Goal: Information Seeking & Learning: Learn about a topic

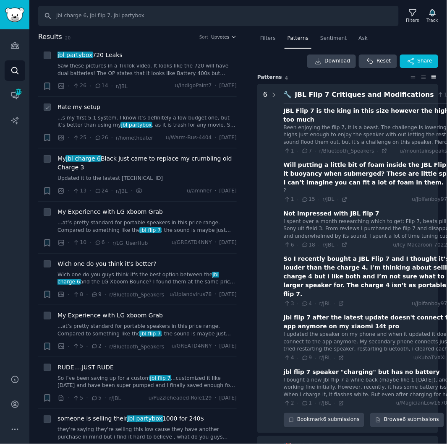
scroll to position [29, 0]
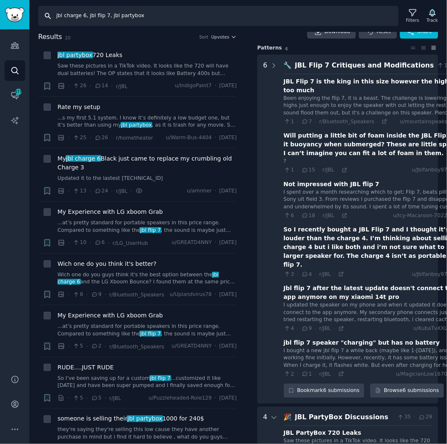
drag, startPoint x: 141, startPoint y: 17, endPoint x: 62, endPoint y: 18, distance: 79.3
click at [62, 18] on input "jbl charge 6, jbl flip 7, jbl partybox" at bounding box center [218, 16] width 361 height 20
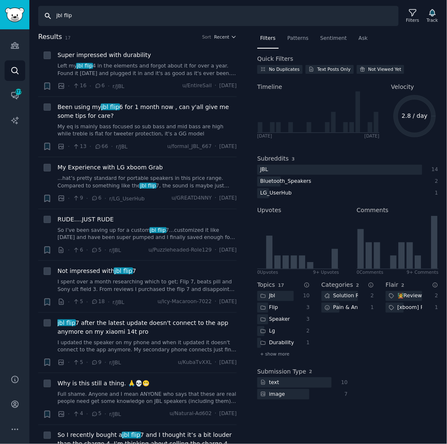
click at [66, 17] on input "jbl flip" at bounding box center [218, 16] width 361 height 20
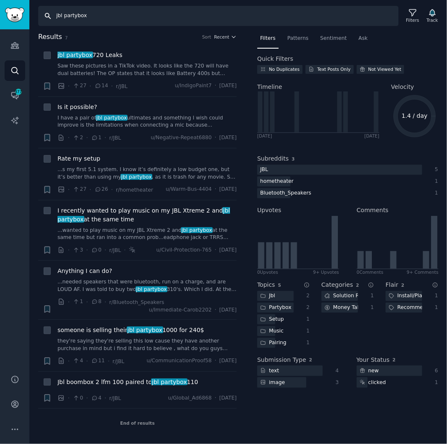
click at [73, 14] on input "jbl partybox" at bounding box center [218, 16] width 361 height 20
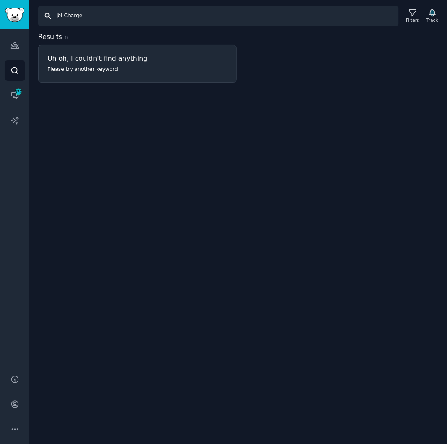
click at [65, 15] on input "jbl Charge" at bounding box center [218, 16] width 361 height 20
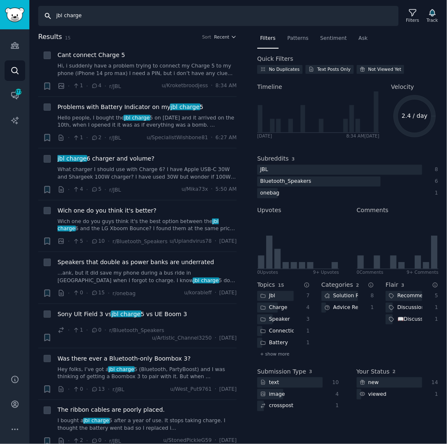
click at [131, 17] on input "jbl charge" at bounding box center [218, 16] width 361 height 20
click at [414, 16] on icon at bounding box center [412, 12] width 9 height 9
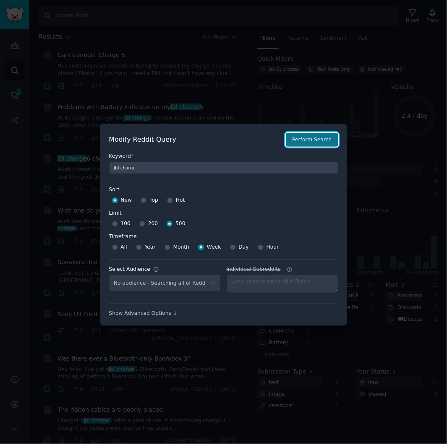
click at [318, 142] on button "Perform Search" at bounding box center [312, 140] width 52 height 14
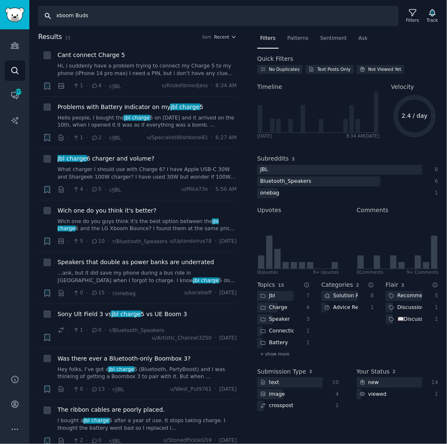
click at [149, 15] on input "xboom Buds" at bounding box center [218, 16] width 361 height 20
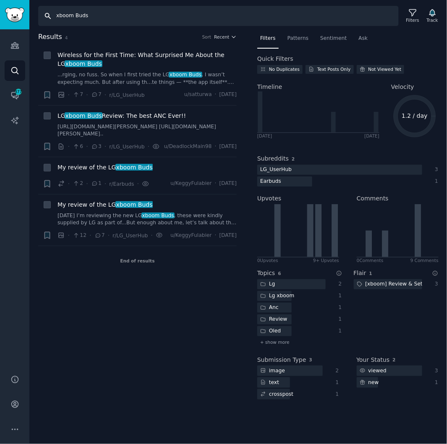
click at [76, 14] on input "xboom Buds" at bounding box center [218, 16] width 361 height 20
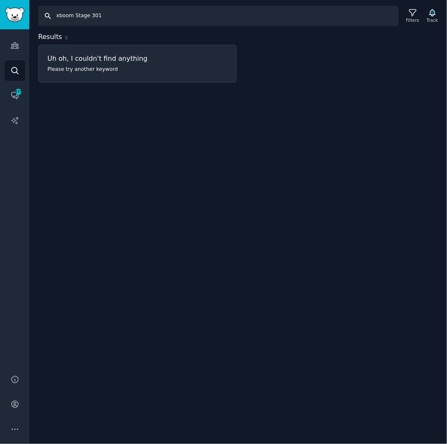
drag, startPoint x: 87, startPoint y: 17, endPoint x: 109, endPoint y: 17, distance: 21.4
click at [109, 17] on input "xboom Stage 301" at bounding box center [218, 16] width 361 height 20
drag, startPoint x: 90, startPoint y: 16, endPoint x: 74, endPoint y: 17, distance: 16.4
click at [74, 17] on input "xboom Stage" at bounding box center [218, 16] width 361 height 20
drag, startPoint x: 74, startPoint y: 16, endPoint x: 108, endPoint y: 16, distance: 34.0
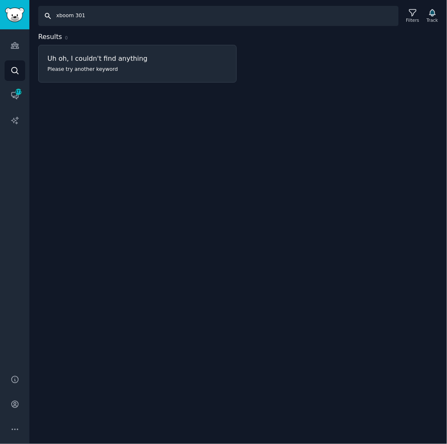
click at [108, 16] on input "xboom 301" at bounding box center [218, 16] width 361 height 20
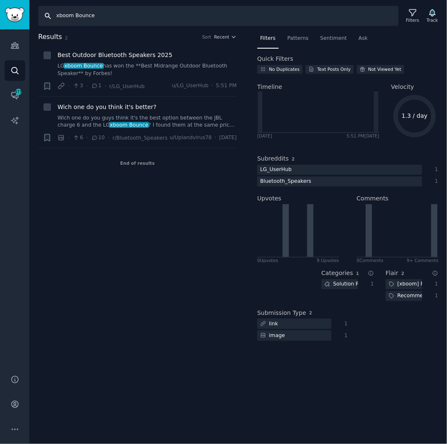
click at [85, 15] on input "xboom Bounce" at bounding box center [218, 16] width 361 height 20
type input "xboom Grab"
